Goal: Find specific page/section: Find specific page/section

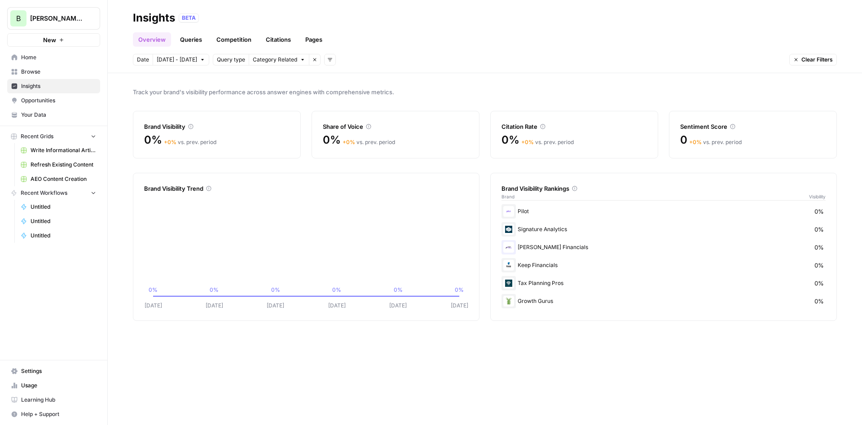
click at [39, 104] on span "Opportunities" at bounding box center [58, 101] width 75 height 8
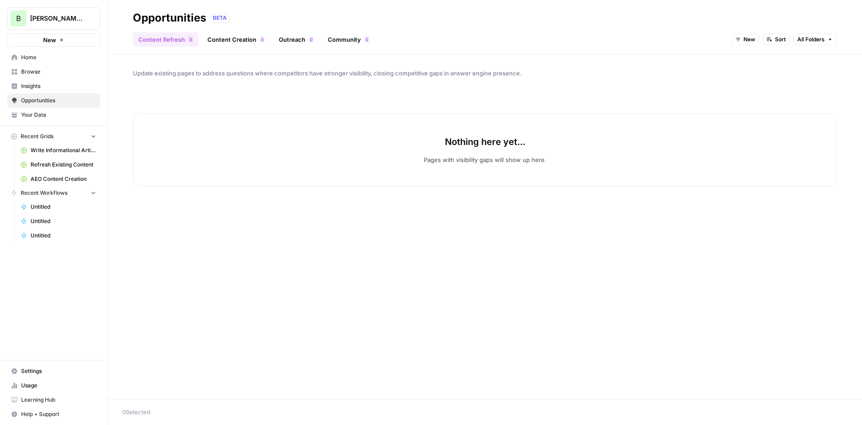
click at [39, 83] on span "Insights" at bounding box center [58, 86] width 75 height 8
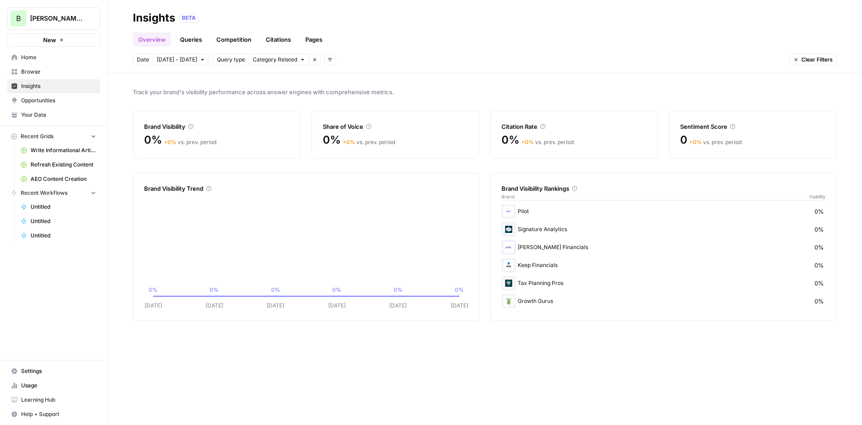
click at [55, 105] on link "Opportunities" at bounding box center [53, 100] width 93 height 14
